Goal: Find contact information: Find contact information

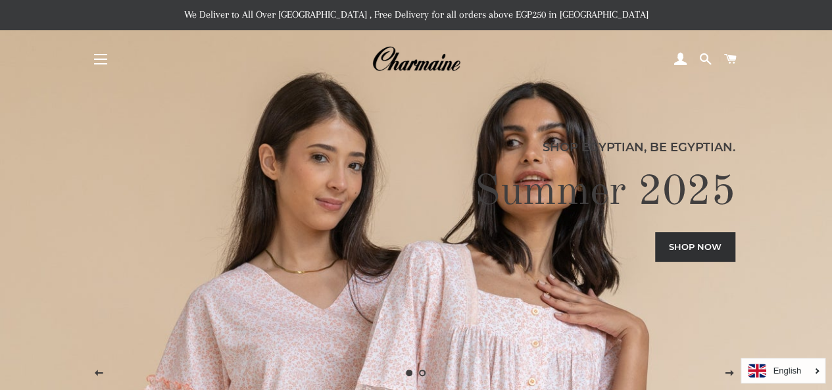
click at [100, 69] on button "Site navigation" at bounding box center [100, 59] width 33 height 33
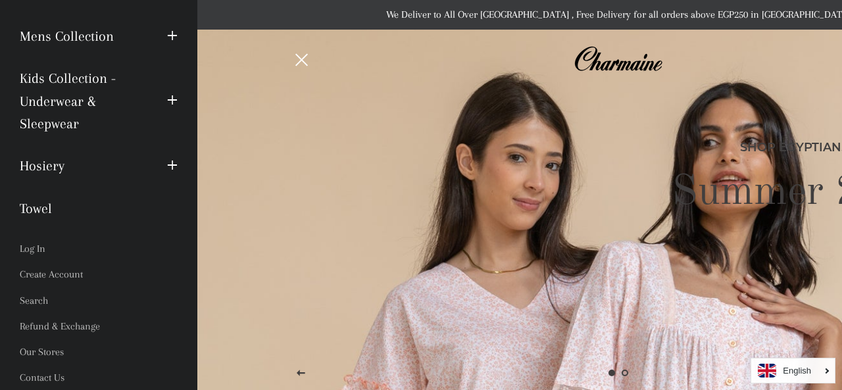
scroll to position [224, 0]
click at [43, 381] on link "Contact Us" at bounding box center [99, 378] width 178 height 26
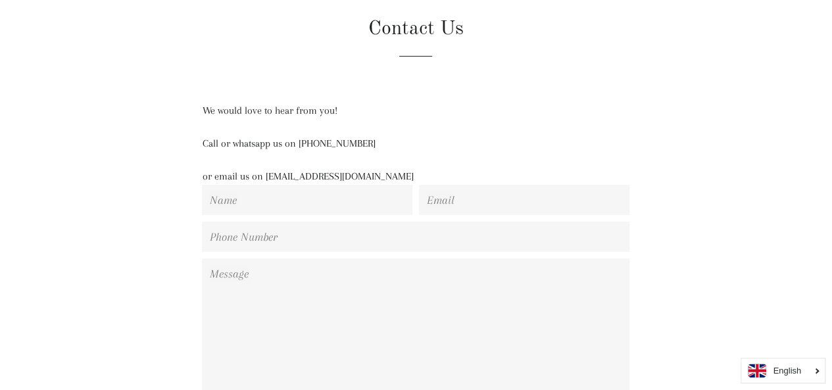
scroll to position [132, 0]
